Goal: Task Accomplishment & Management: Complete application form

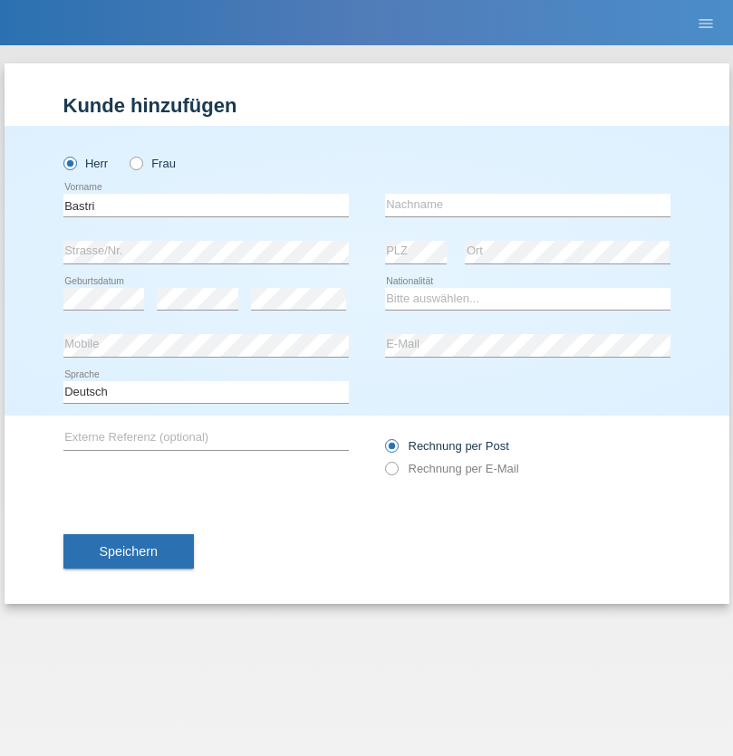
type input "Bastri"
click at [527, 205] on input "text" at bounding box center [527, 205] width 285 height 23
type input "Ajdari"
select select "MK"
select select "C"
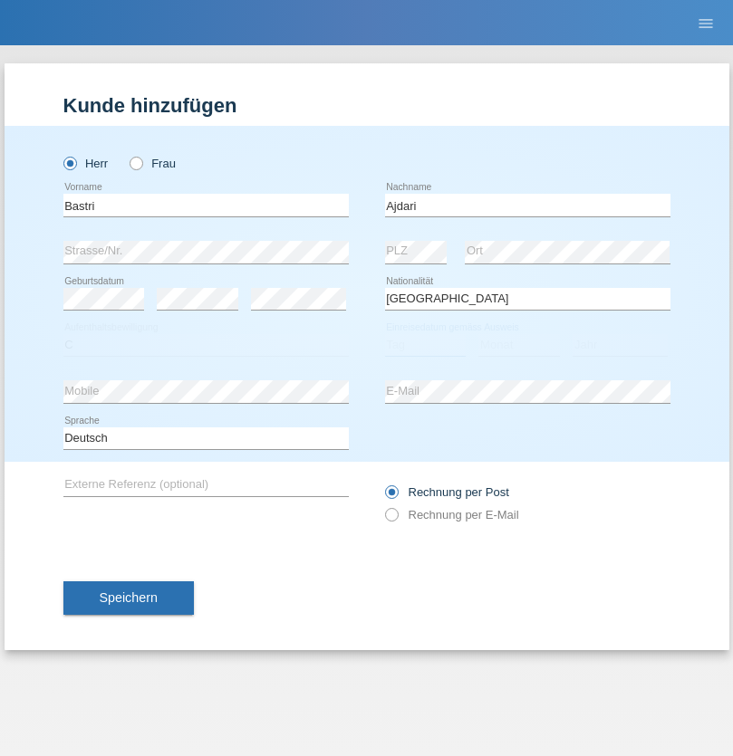
select select "01"
select select "02"
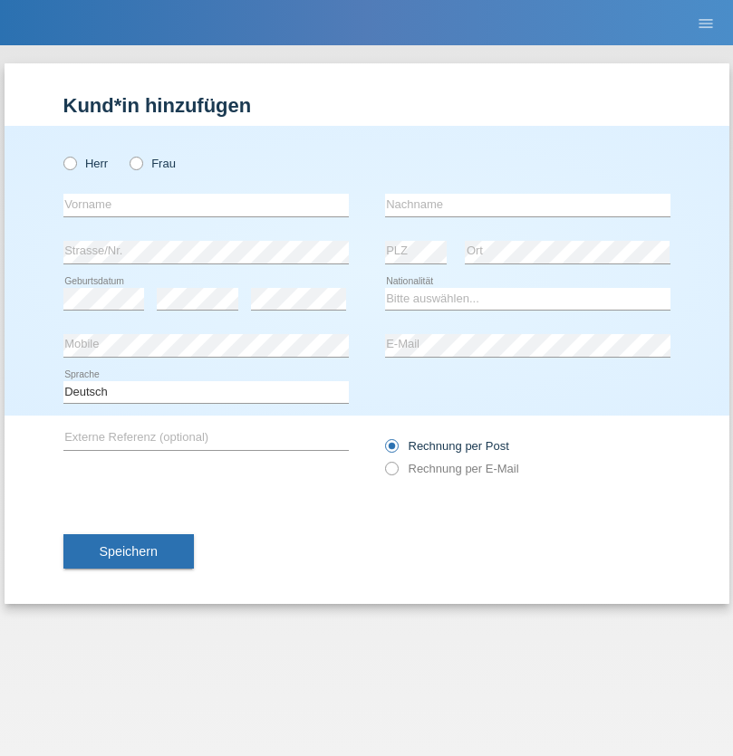
radio input "true"
click at [206, 205] on input "text" at bounding box center [205, 205] width 285 height 23
type input "Zubiar"
click at [527, 205] on input "text" at bounding box center [527, 205] width 285 height 23
type input "[PERSON_NAME]"
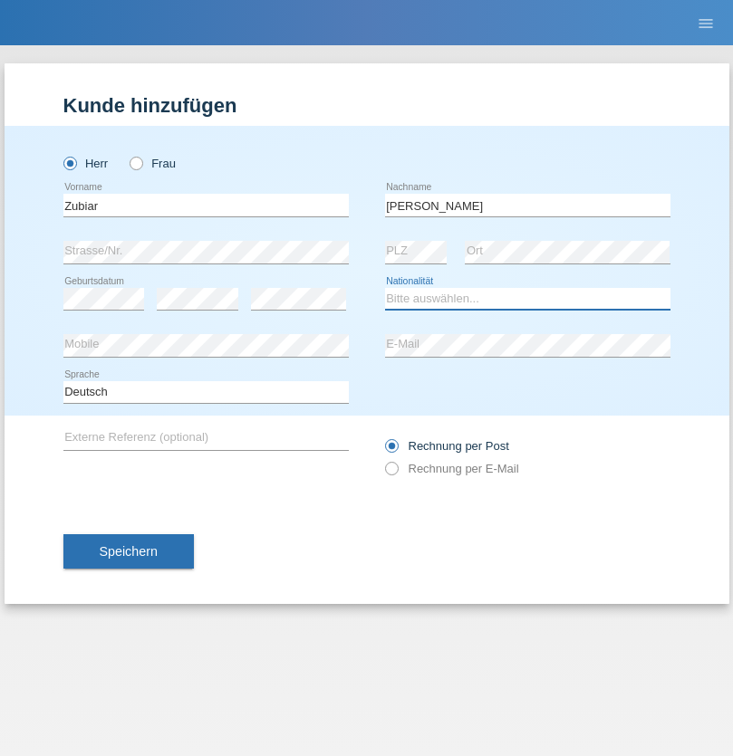
select select "AF"
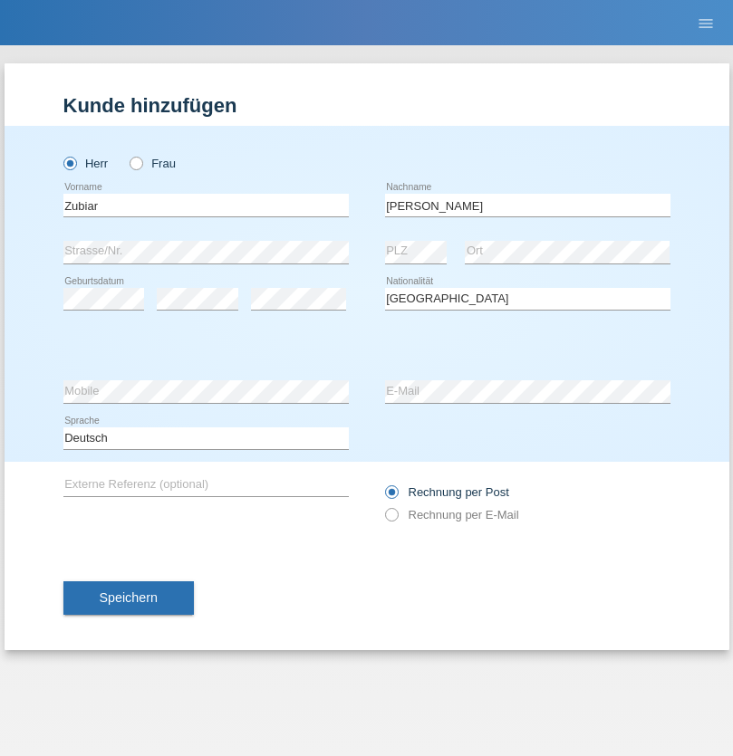
select select "C"
select select "18"
select select "06"
select select "2021"
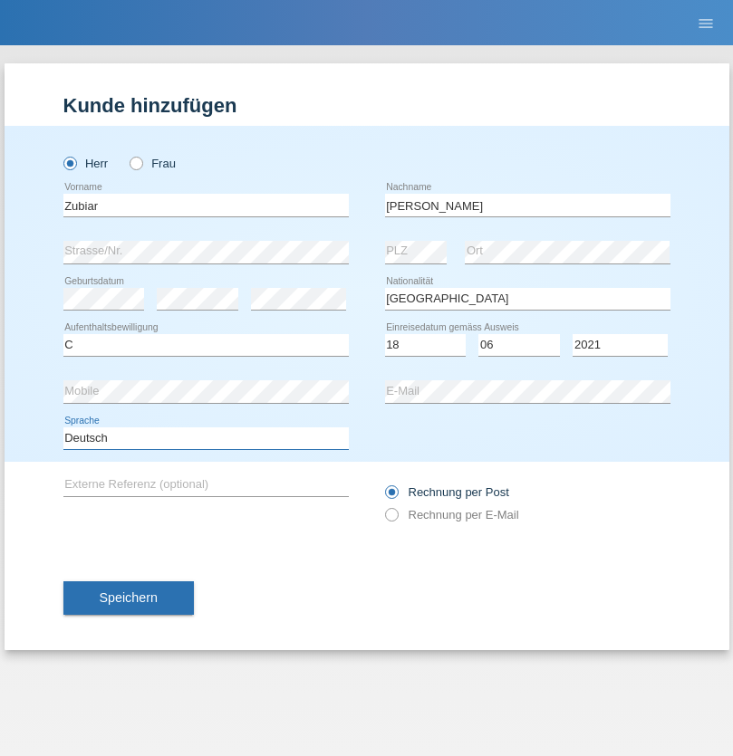
select select "en"
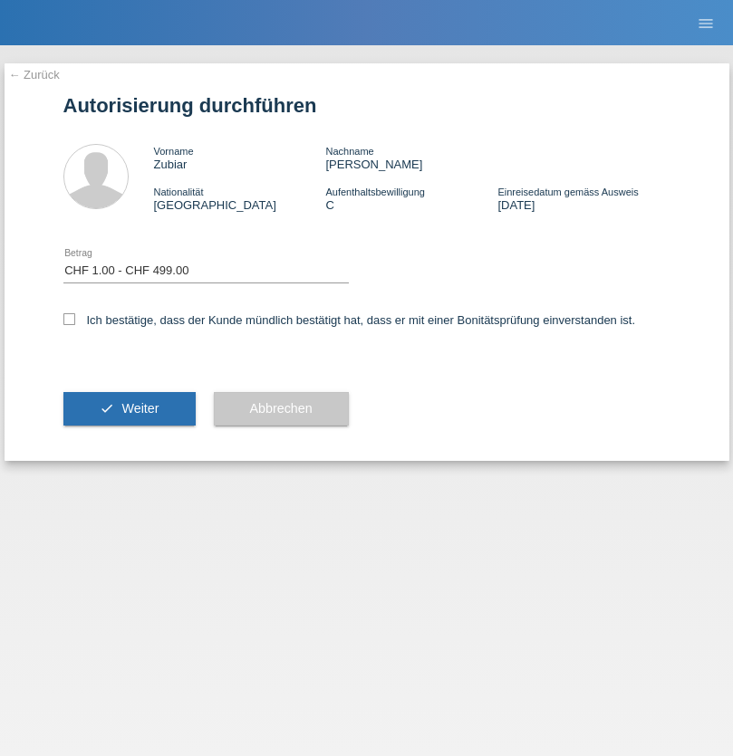
select select "1"
checkbox input "true"
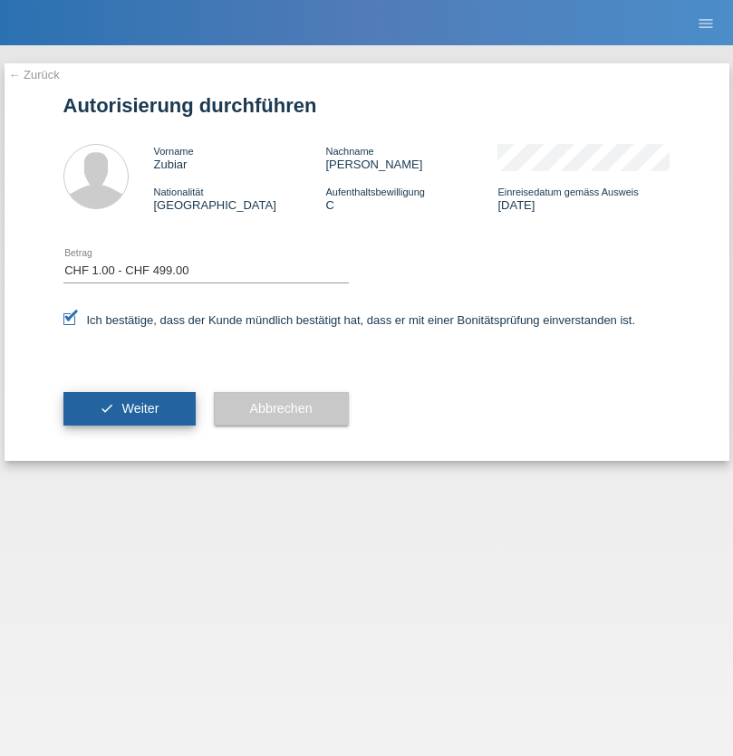
click at [129, 408] on span "Weiter" at bounding box center [139, 408] width 37 height 14
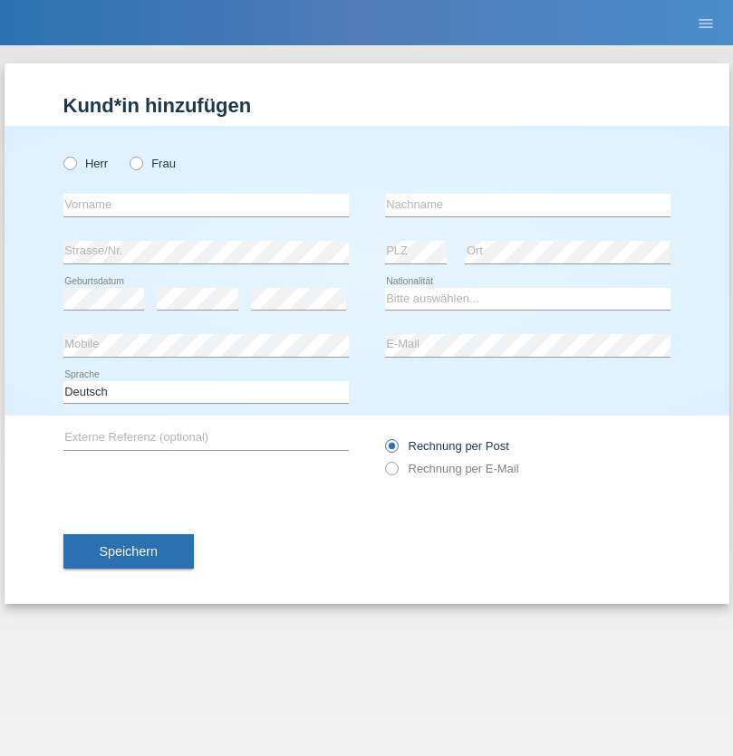
radio input "true"
click at [206, 205] on input "text" at bounding box center [205, 205] width 285 height 23
type input "[PERSON_NAME]"
click at [527, 205] on input "text" at bounding box center [527, 205] width 285 height 23
type input "Ramirez"
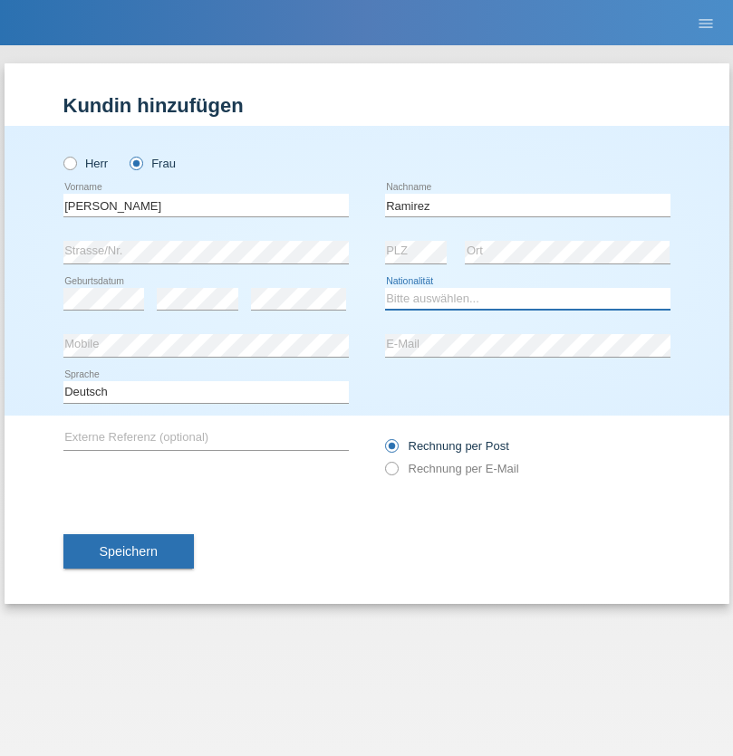
select select "DO"
select select "C"
select select "30"
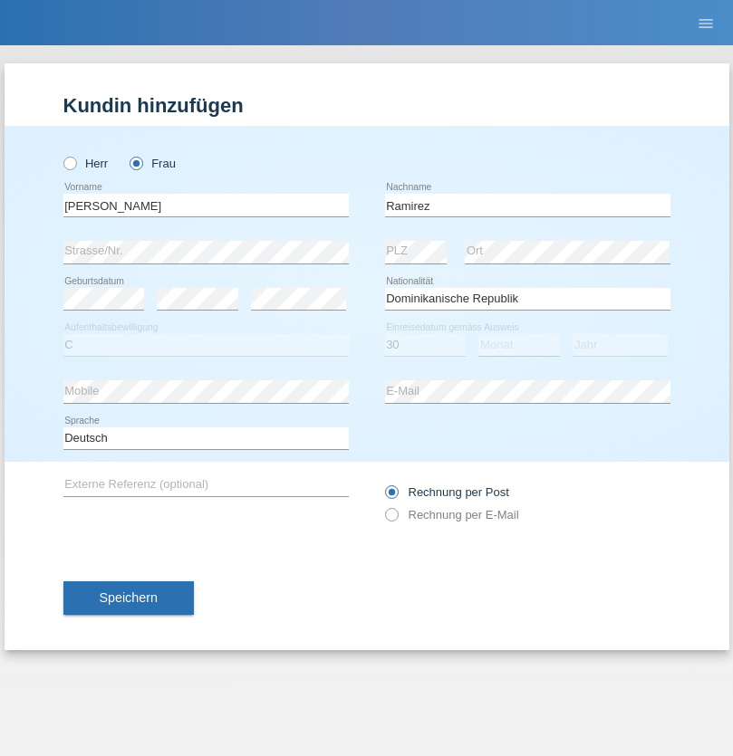
select select "10"
select select "2021"
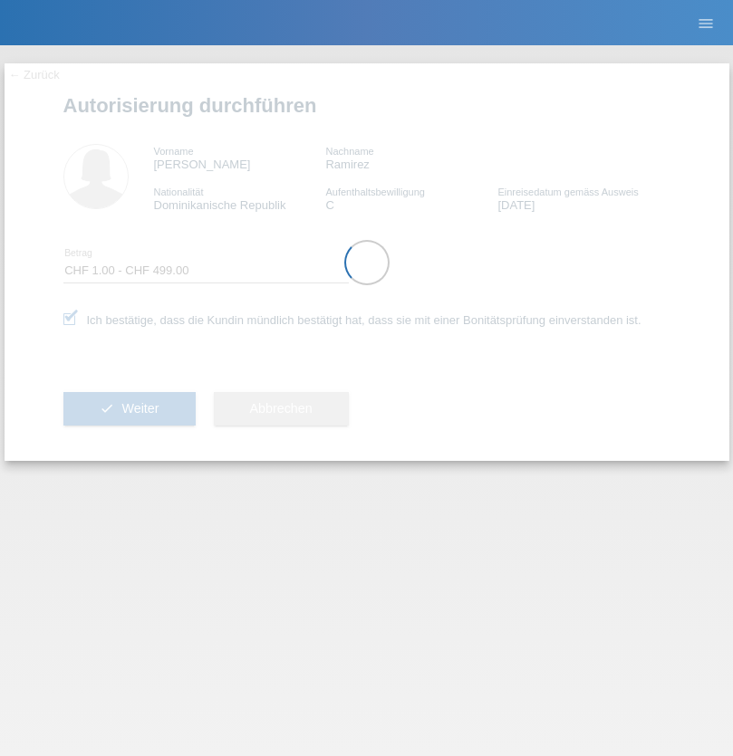
select select "1"
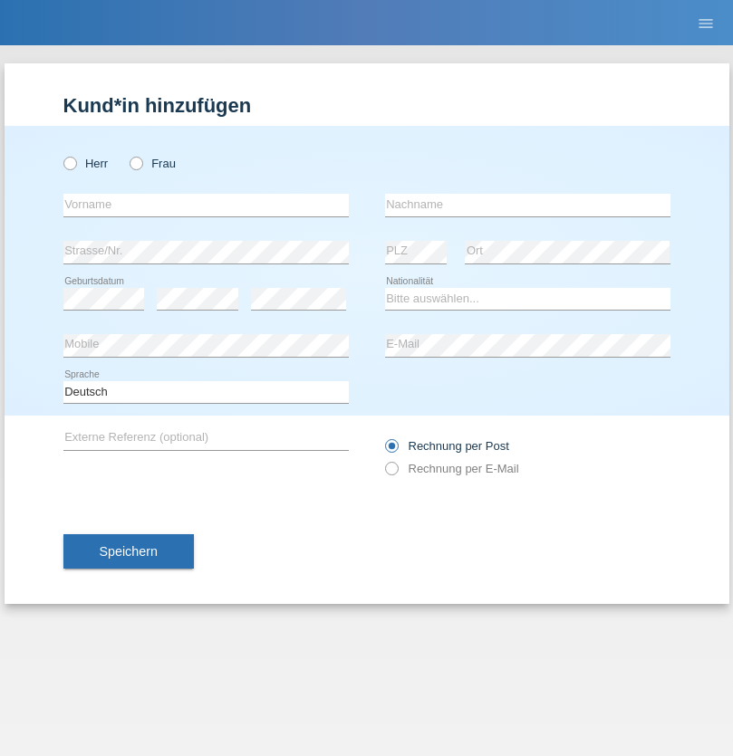
radio input "true"
click at [206, 205] on input "text" at bounding box center [205, 205] width 285 height 23
type input "[PERSON_NAME]"
click at [527, 205] on input "text" at bounding box center [527, 205] width 285 height 23
type input "Mehlhorn"
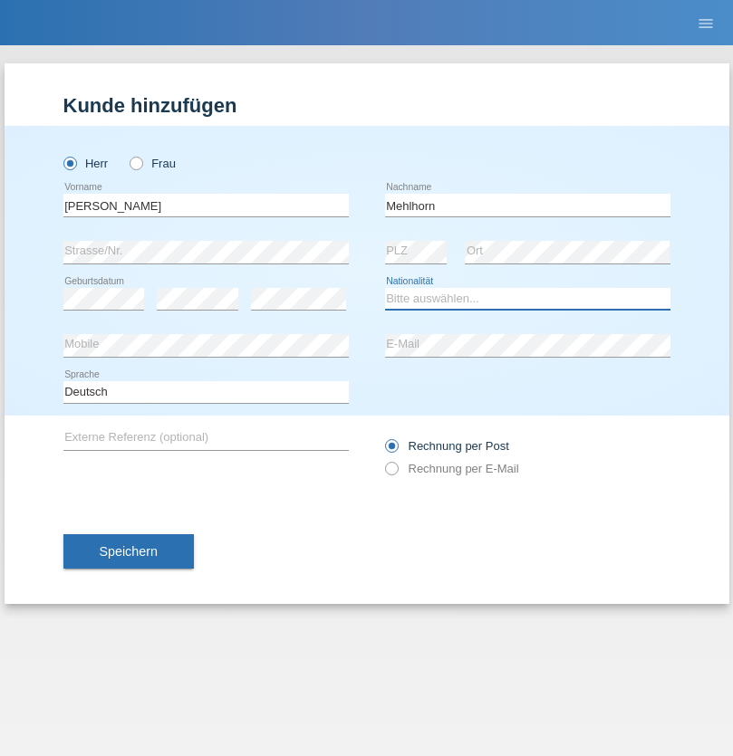
select select "CH"
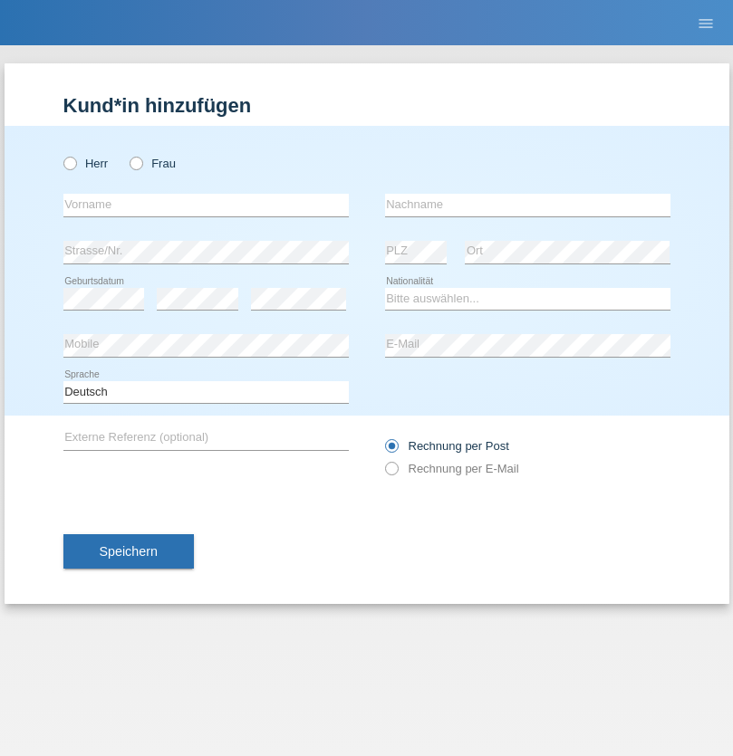
radio input "true"
click at [206, 205] on input "text" at bounding box center [205, 205] width 285 height 23
type input "Cristina"
click at [527, 205] on input "text" at bounding box center [527, 205] width 285 height 23
type input "Papuc"
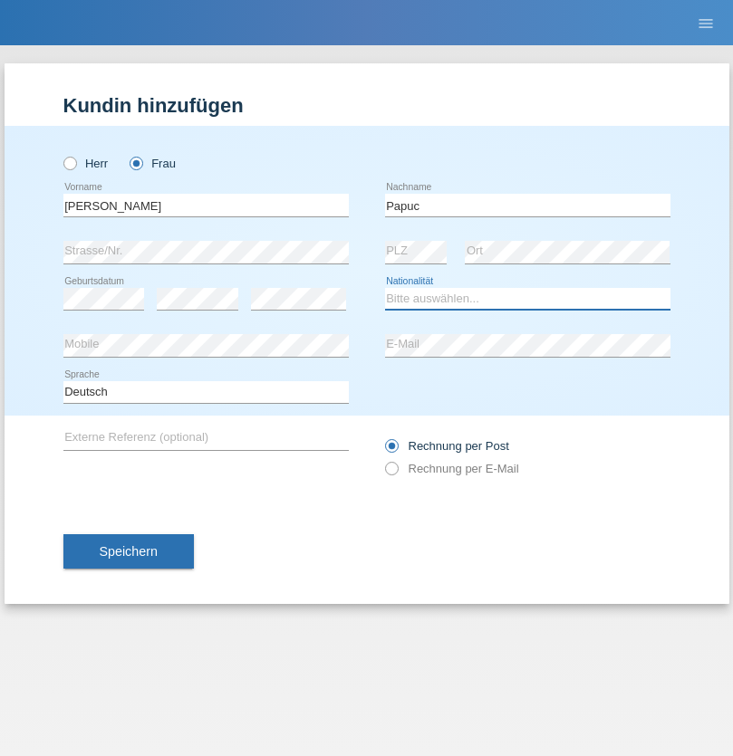
select select "RO"
select select "C"
select select "30"
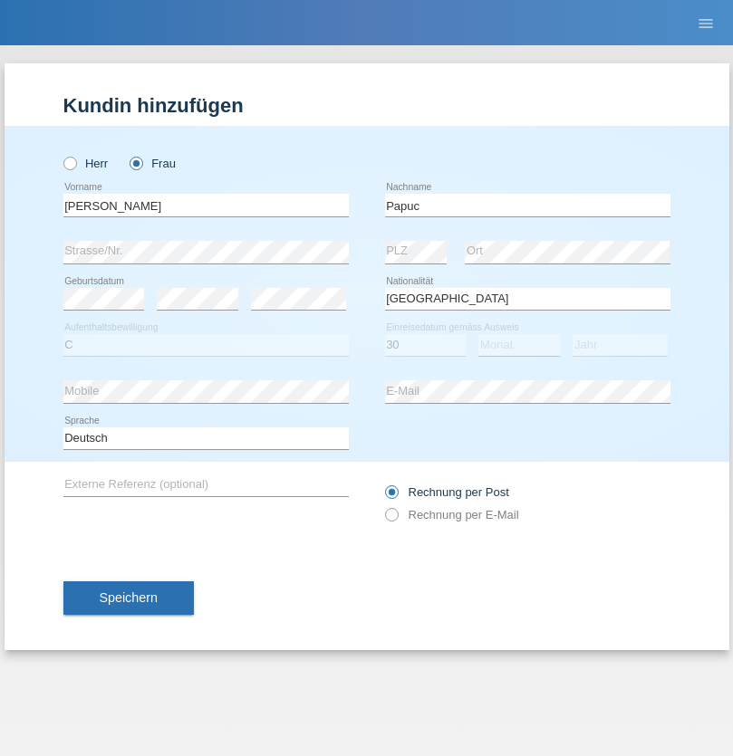
select select "07"
select select "2019"
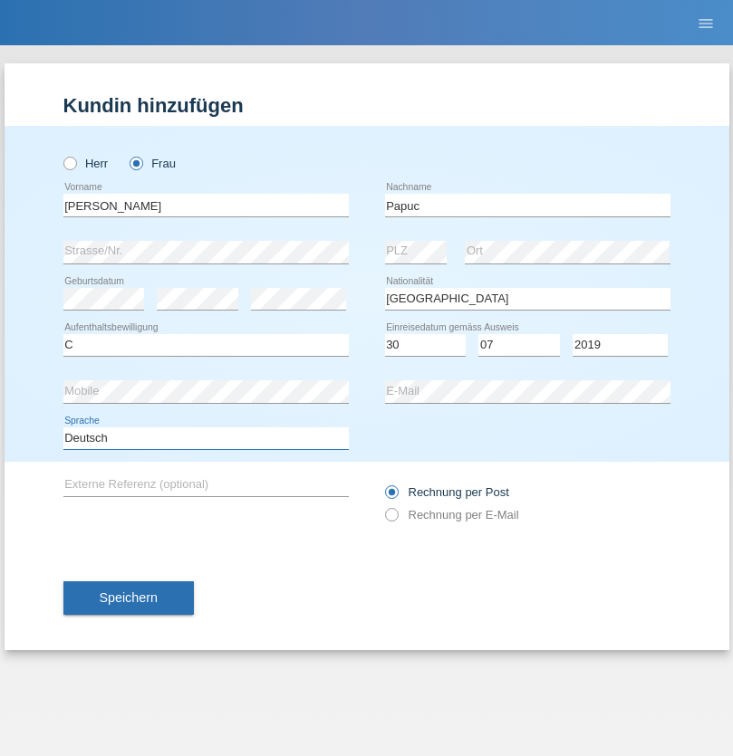
select select "en"
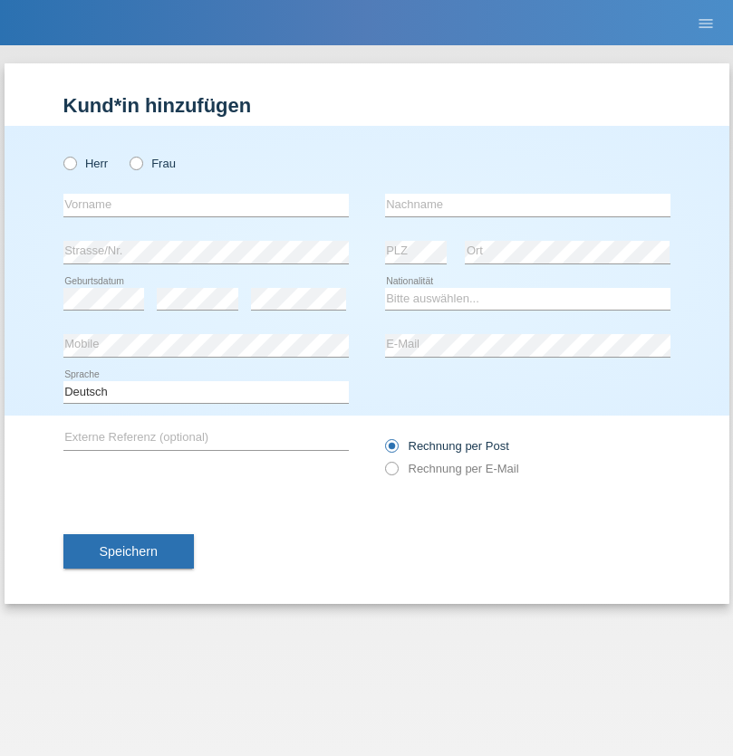
radio input "true"
click at [206, 205] on input "text" at bounding box center [205, 205] width 285 height 23
type input "Dikbaş"
click at [527, 205] on input "text" at bounding box center [527, 205] width 285 height 23
type input "Nuray"
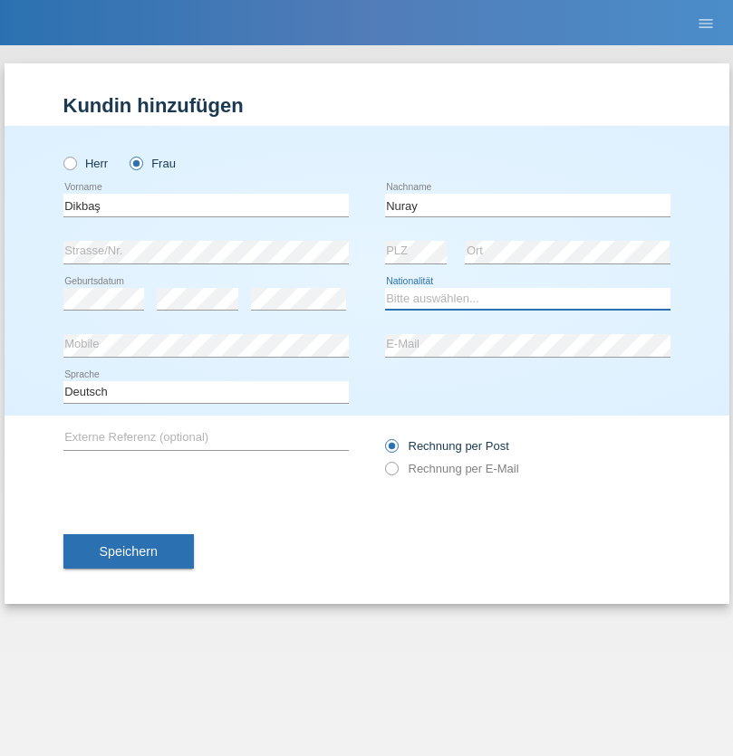
select select "TR"
select select "C"
select select "09"
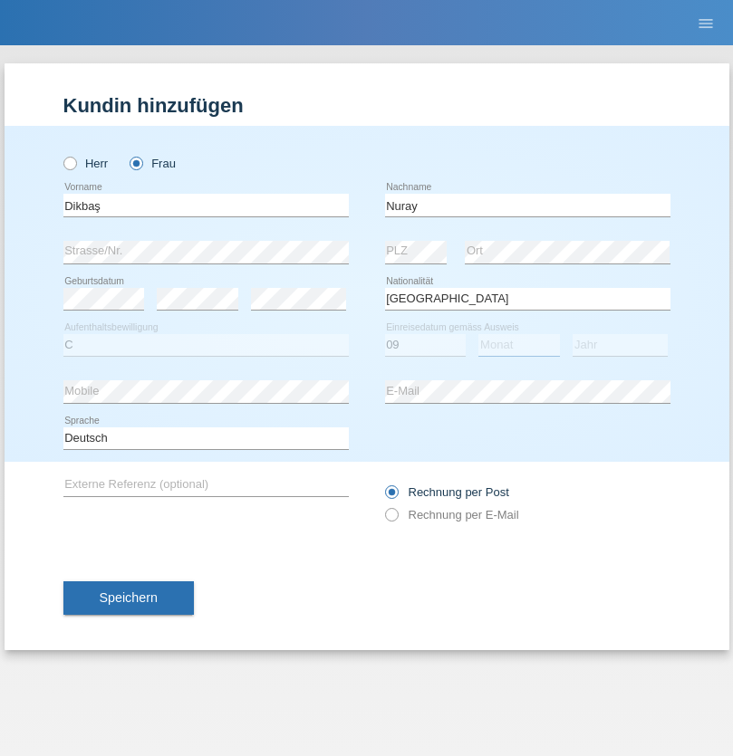
select select "11"
select select "1994"
